Goal: Transaction & Acquisition: Purchase product/service

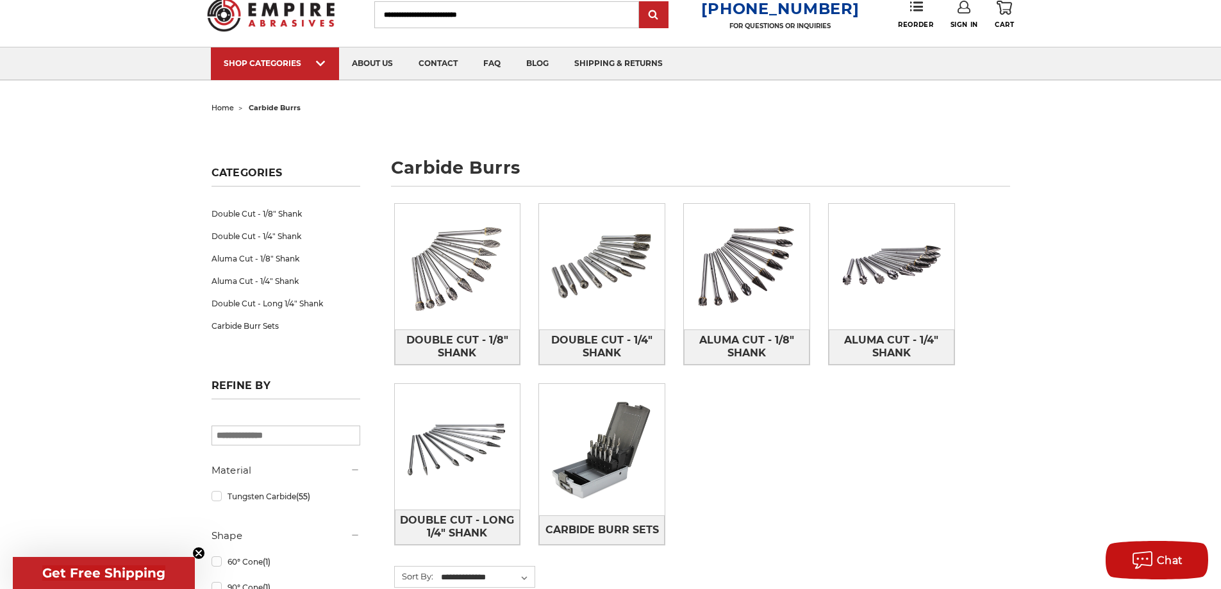
scroll to position [64, 0]
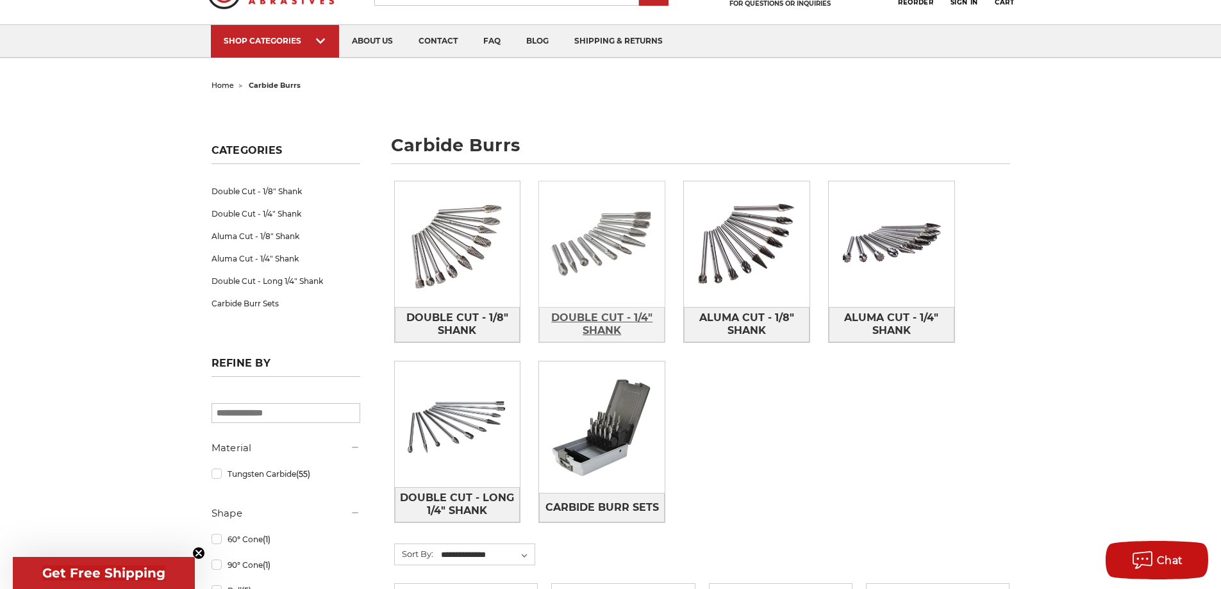
click at [615, 324] on span "Double Cut - 1/4" Shank" at bounding box center [602, 324] width 124 height 35
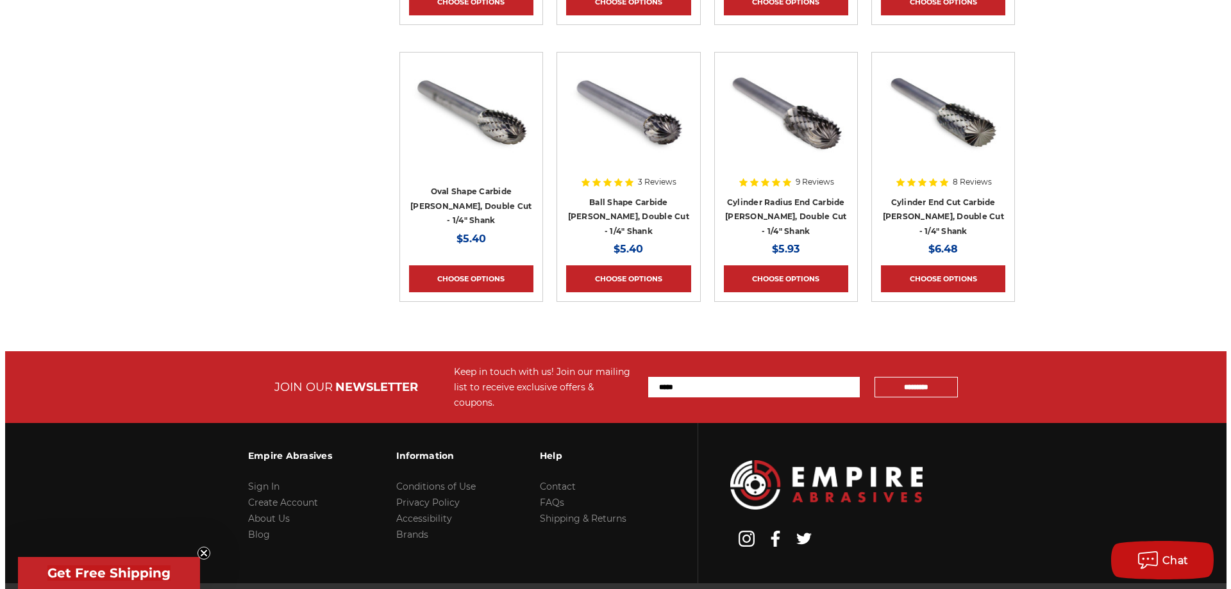
scroll to position [833, 0]
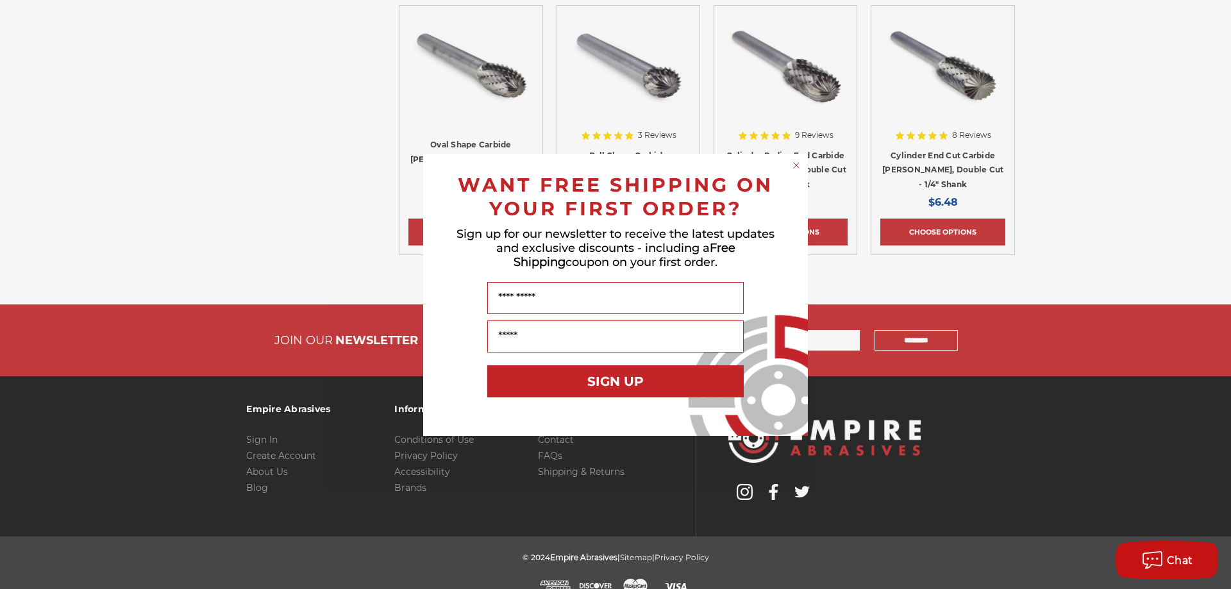
click at [799, 164] on circle "Close dialog" at bounding box center [796, 165] width 12 height 12
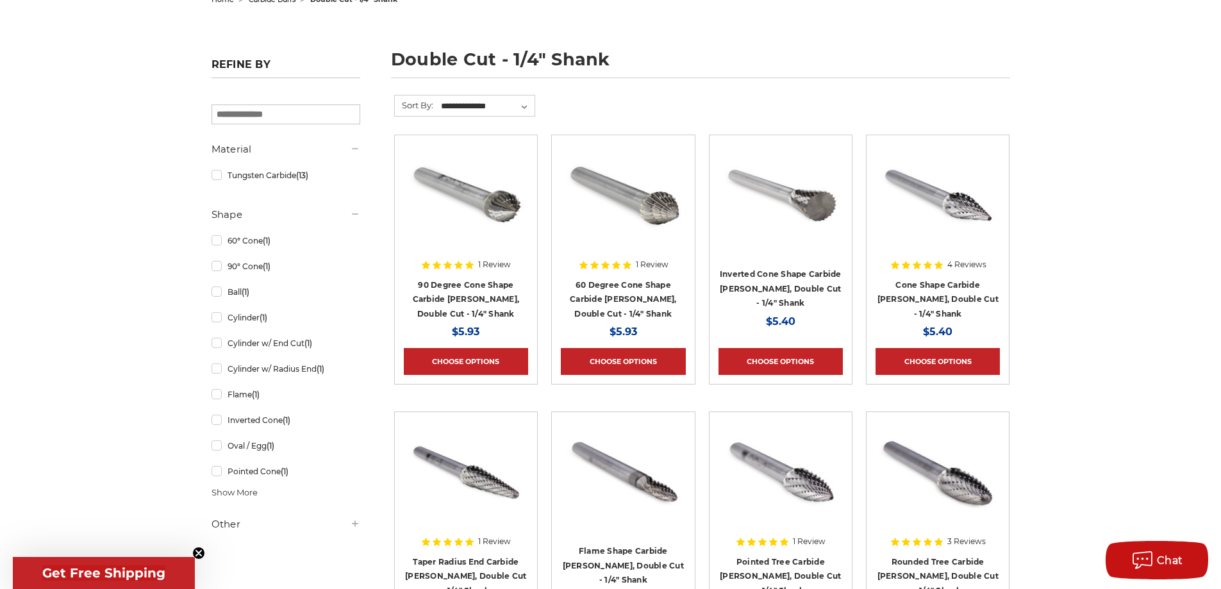
scroll to position [0, 0]
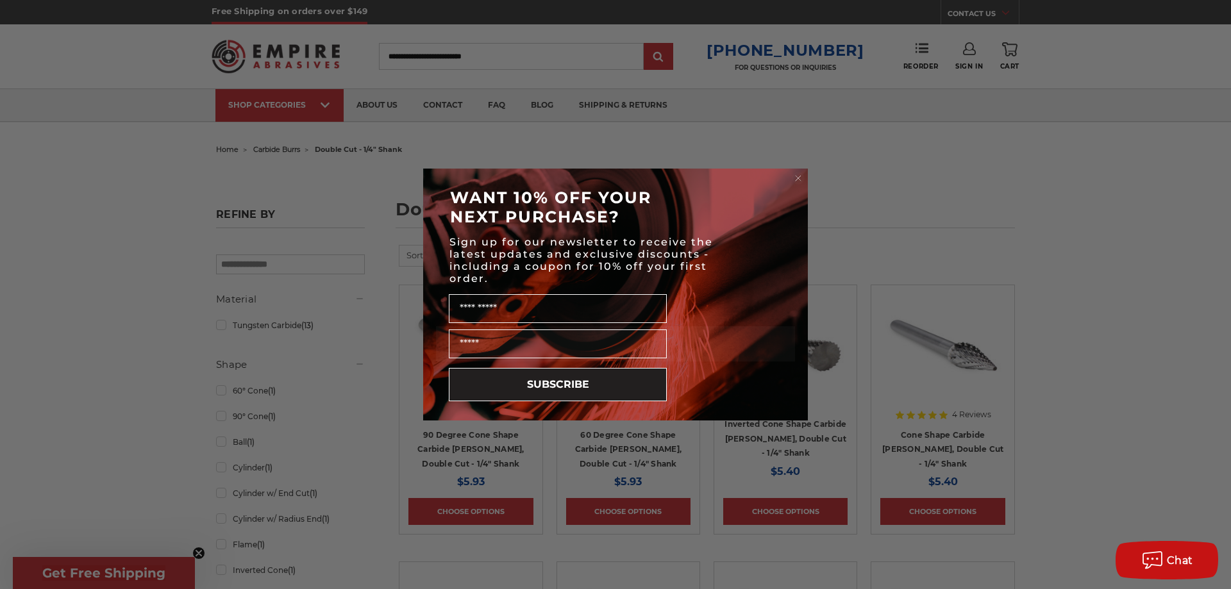
click at [796, 172] on circle "Close dialog" at bounding box center [798, 178] width 12 height 12
